Goal: Transaction & Acquisition: Purchase product/service

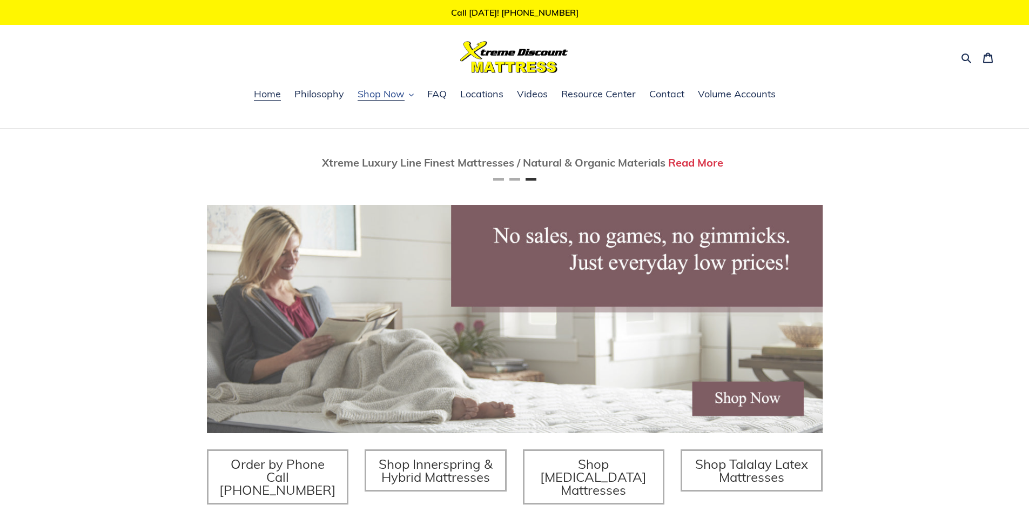
scroll to position [0, 1232]
click at [388, 95] on span "Shop Now" at bounding box center [381, 94] width 47 height 13
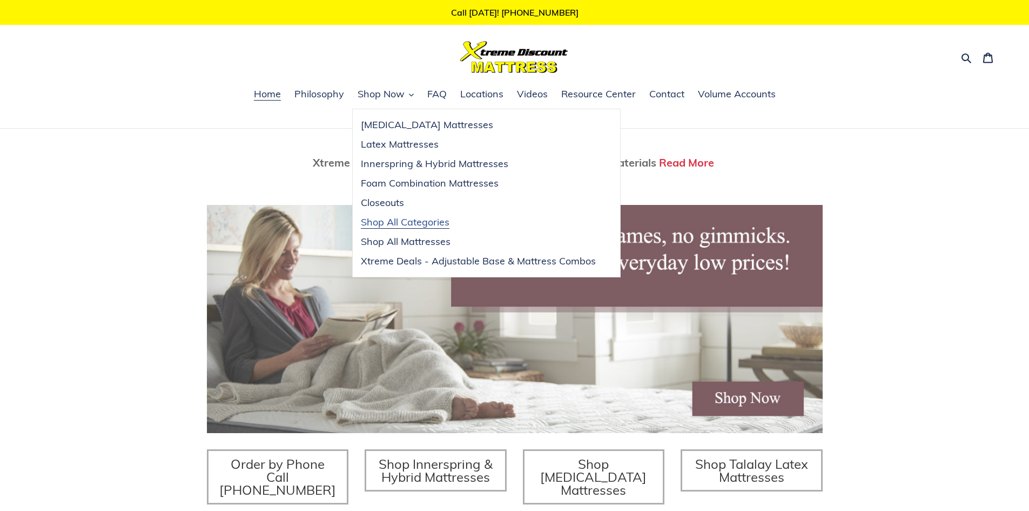
click at [420, 223] on span "Shop All Categories" at bounding box center [405, 222] width 89 height 13
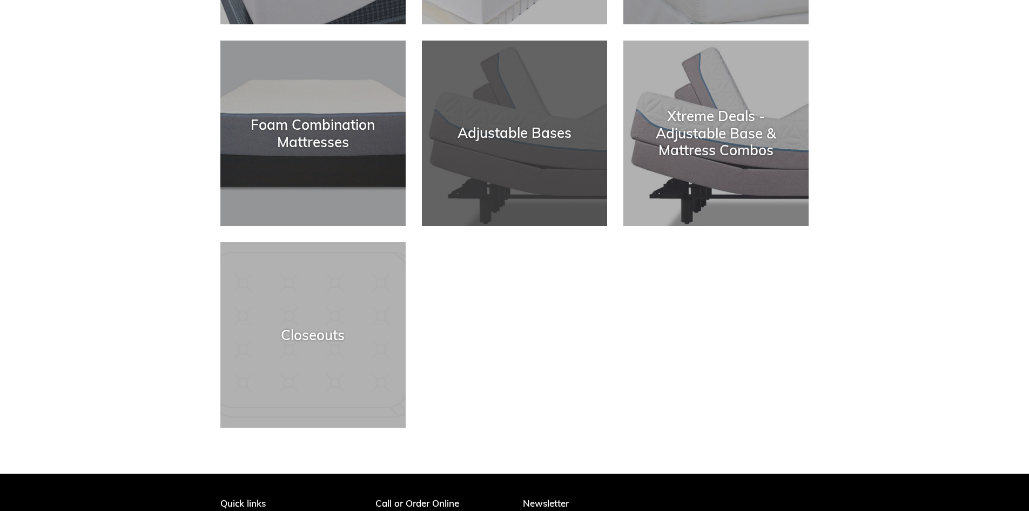
scroll to position [378, 0]
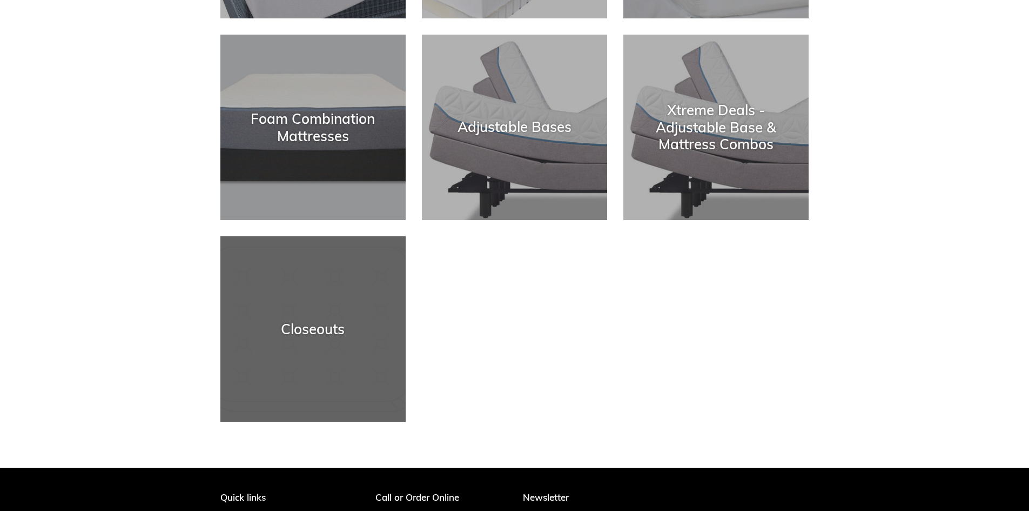
click at [305, 421] on div "Closeouts" at bounding box center [312, 421] width 185 height 0
click at [349, 421] on div "Closeouts" at bounding box center [312, 421] width 185 height 0
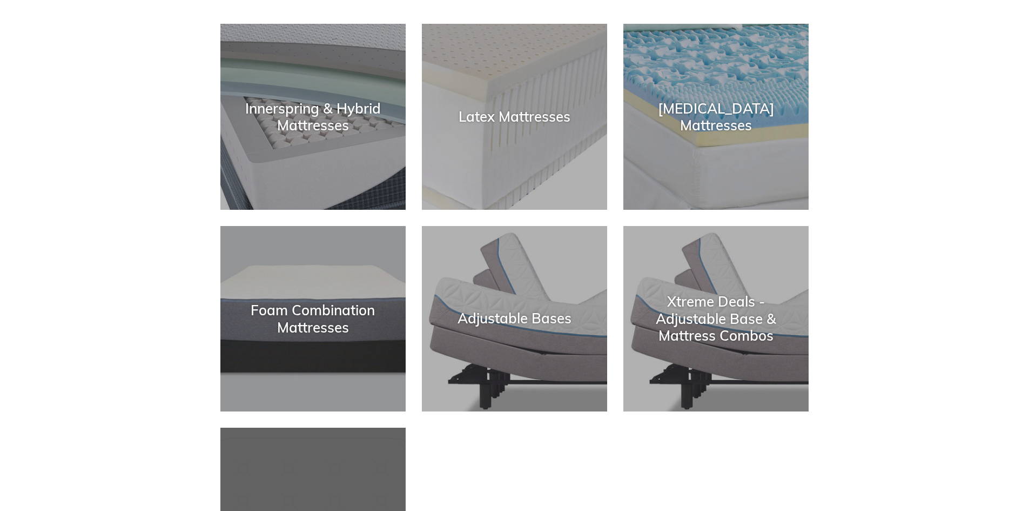
scroll to position [324, 0]
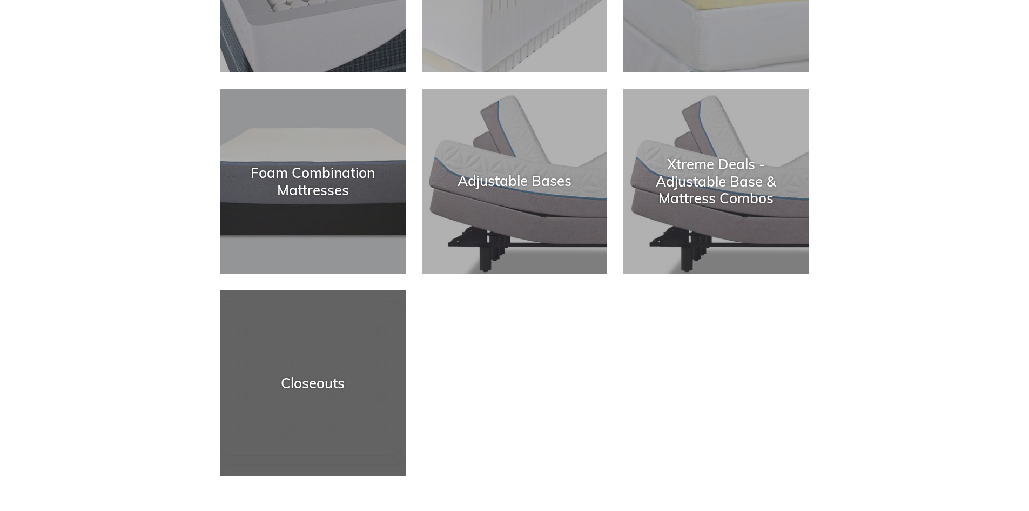
click at [292, 380] on div "Closeouts" at bounding box center [312, 382] width 185 height 17
